Goal: Contribute content

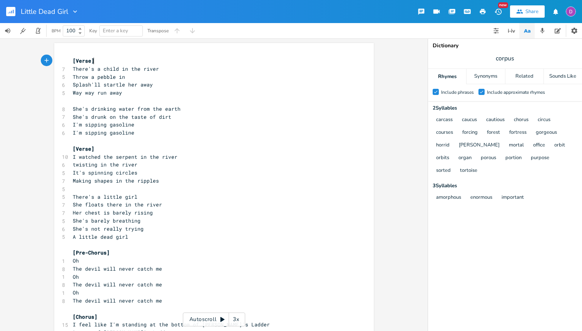
click at [99, 62] on pre "[Verse]" at bounding box center [210, 61] width 278 height 8
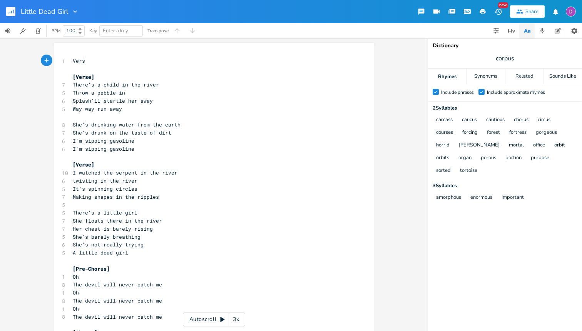
type textarea "Vers"
type textarea "w"
type textarea "es are A and Em, however I hae"
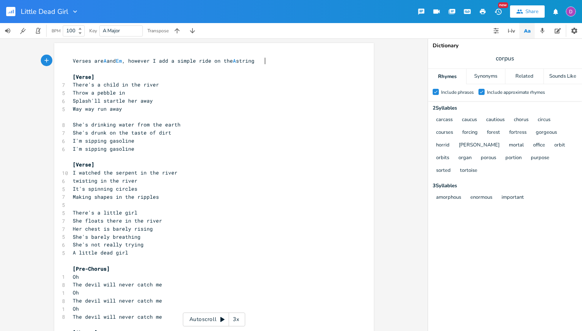
type textarea "add a simple ride on the A string"
type textarea "(c"
type textarea "C, B, open A) and same oin"
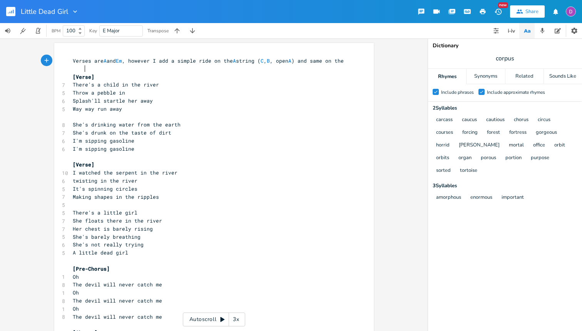
scroll to position [0, 20]
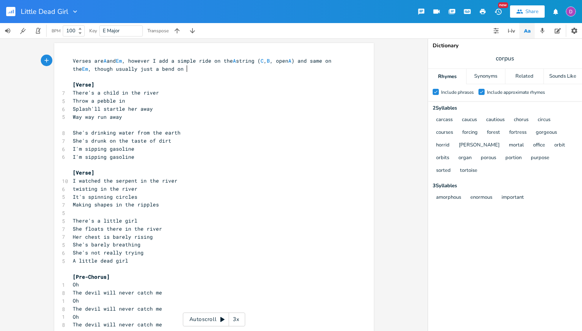
type textarea "n the Em, though usually just a bend on G"
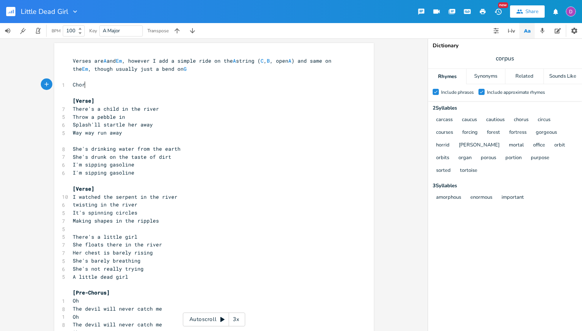
scroll to position [0, 16]
type textarea "Chorus a"
type textarea "is A C A C"
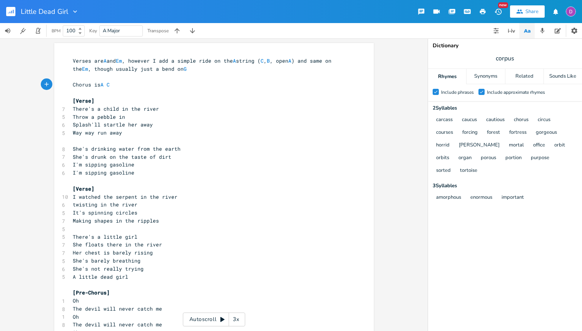
type textarea "D"
click at [179, 127] on pre "Splash'll startle her away" at bounding box center [210, 125] width 278 height 8
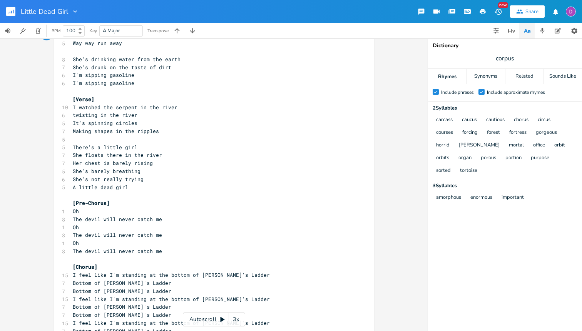
scroll to position [91, 0]
click at [125, 59] on span "She's drinking water from the earth" at bounding box center [127, 57] width 108 height 7
type textarea "water"
click at [125, 59] on span "She's drinking water from the earth" at bounding box center [127, 57] width 108 height 7
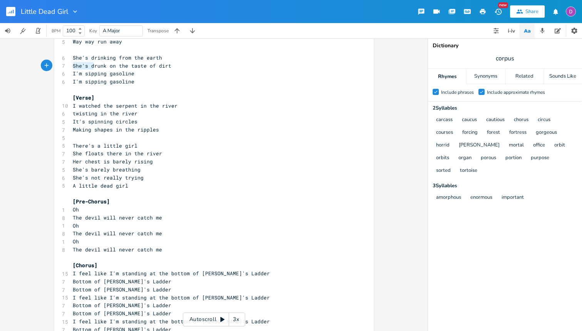
drag, startPoint x: 92, startPoint y: 65, endPoint x: 68, endPoint y: 66, distance: 23.5
type textarea "D"
click at [94, 81] on span "I'm sipping gasoline" at bounding box center [104, 81] width 62 height 7
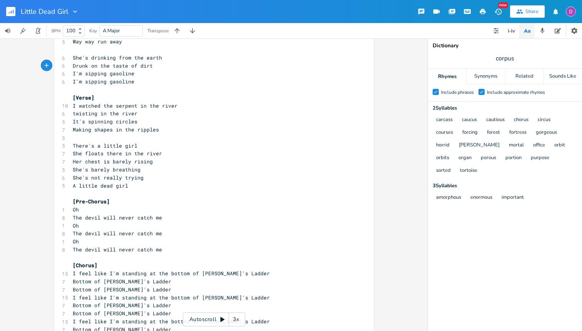
type textarea "sipping"
click at [94, 81] on span "I'm sipping gasoline" at bounding box center [104, 81] width 62 height 7
click at [121, 94] on pre "[Verse]" at bounding box center [210, 98] width 278 height 8
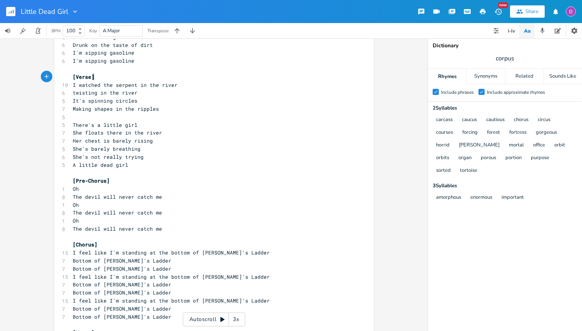
scroll to position [0, 0]
